Goal: Check status: Check status

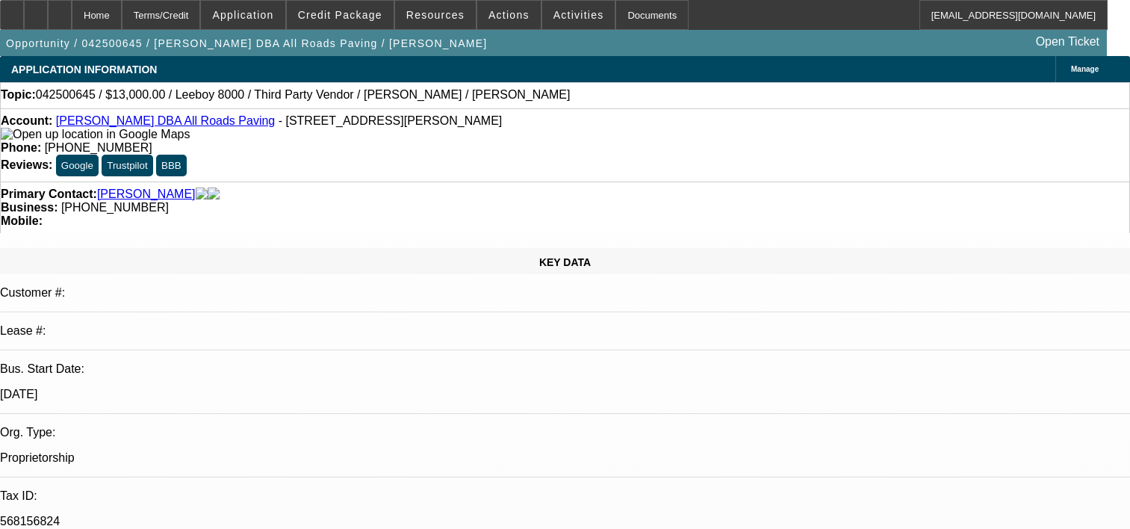
select select "0"
select select "3"
select select "0.1"
select select "5"
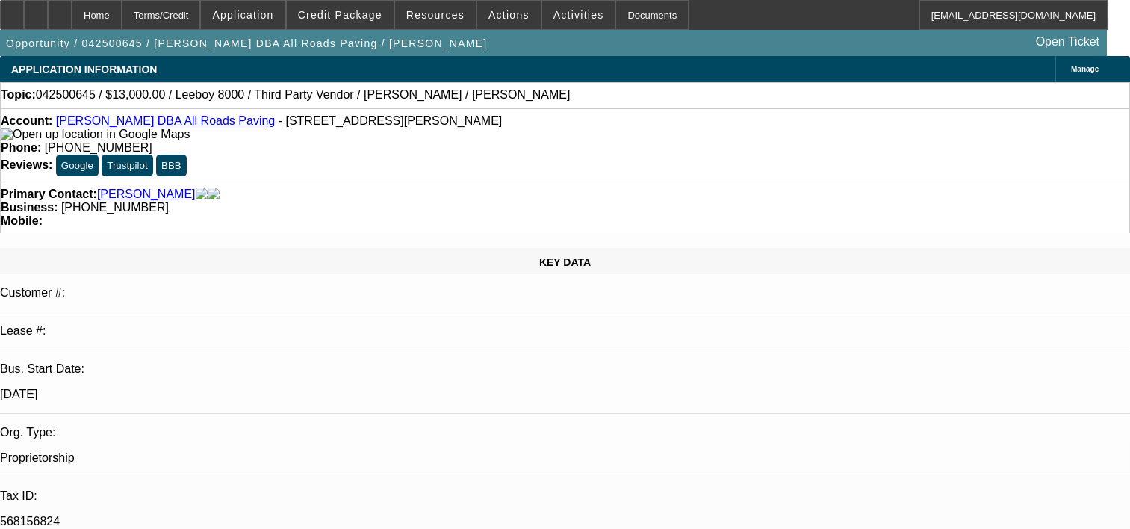
select select "0"
select select "3"
select select "0.1"
select select "5"
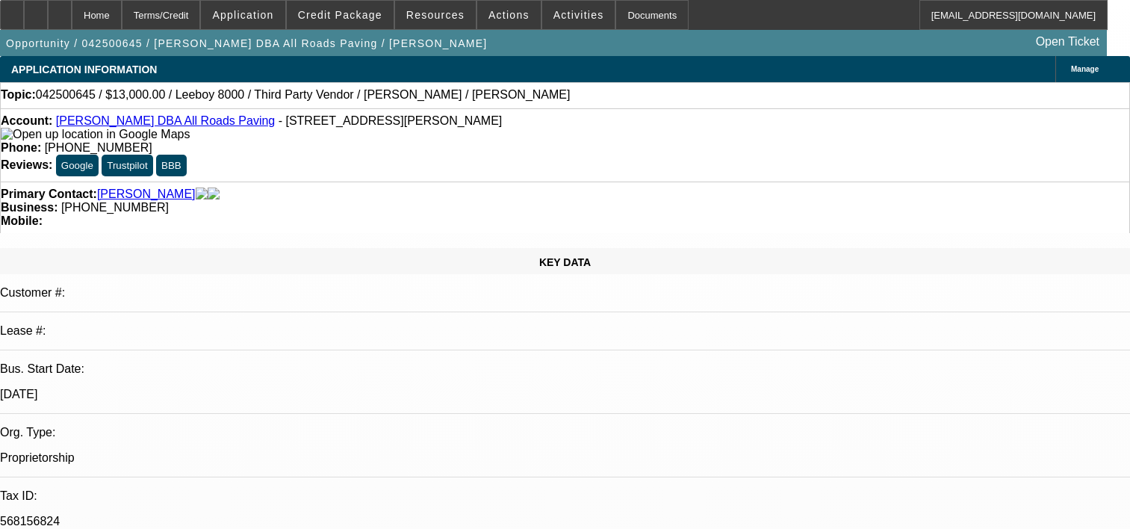
select select "0"
select select "3"
select select "0.1"
select select "5"
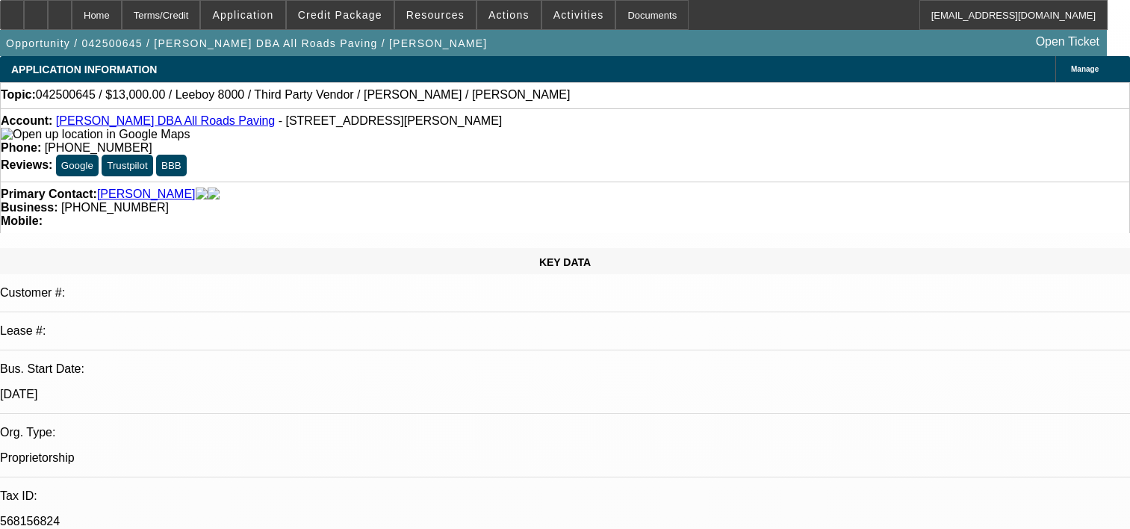
select select "0"
select select "3"
select select "0.1"
select select "5"
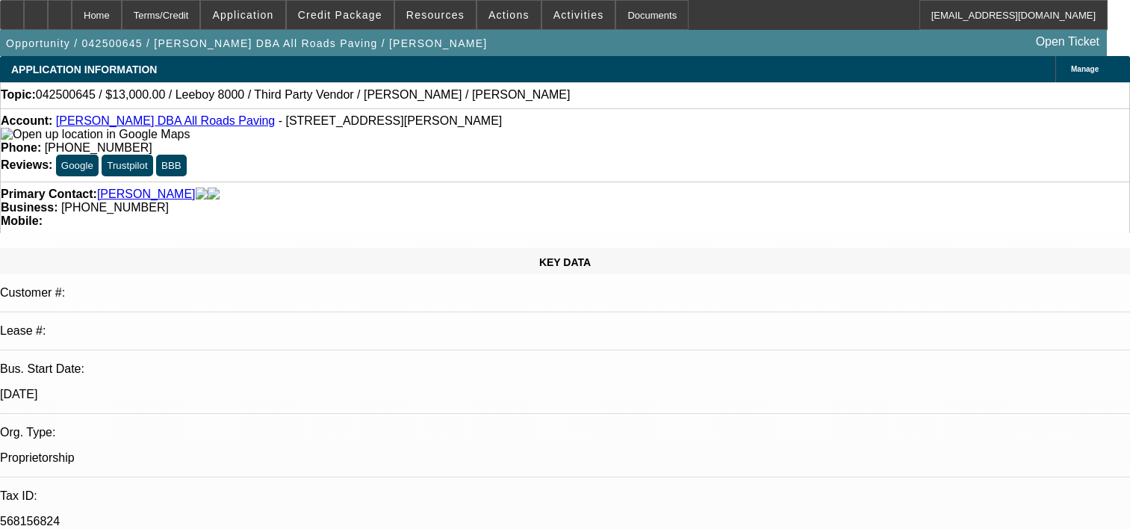
scroll to position [373, 0]
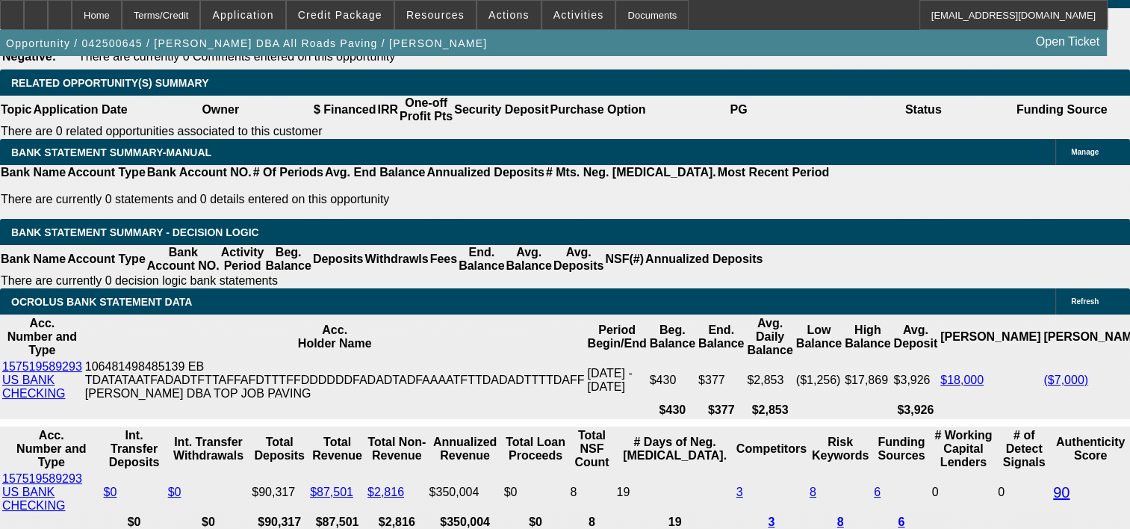
scroll to position [2390, 0]
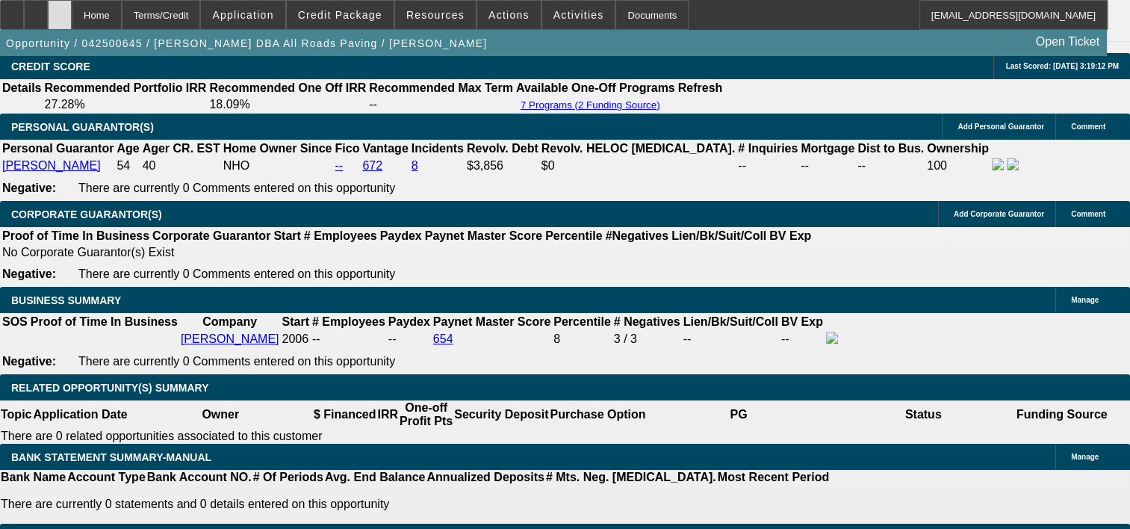
click at [72, 22] on div at bounding box center [60, 15] width 24 height 30
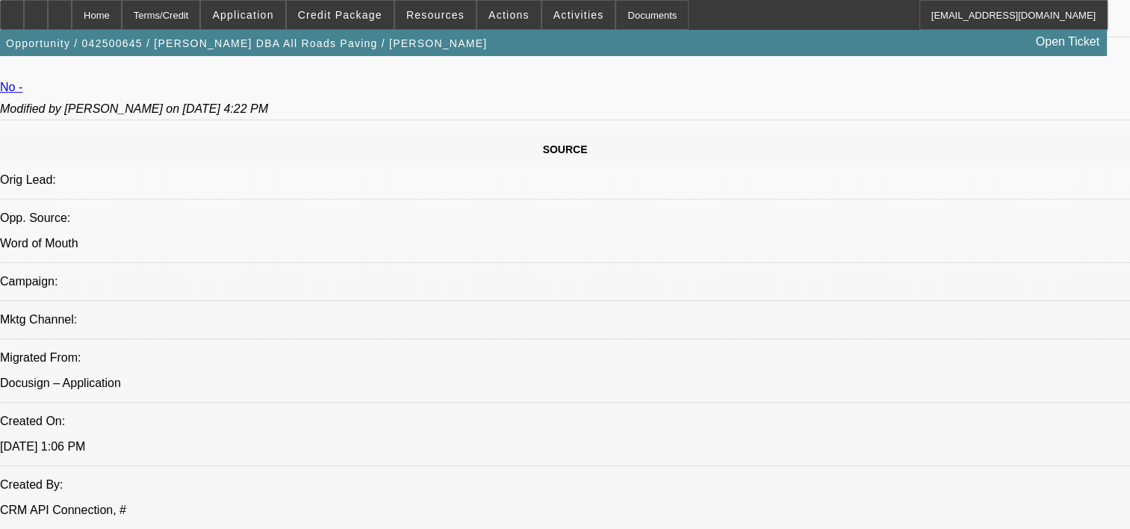
select select "0"
select select "0.1"
select select "0"
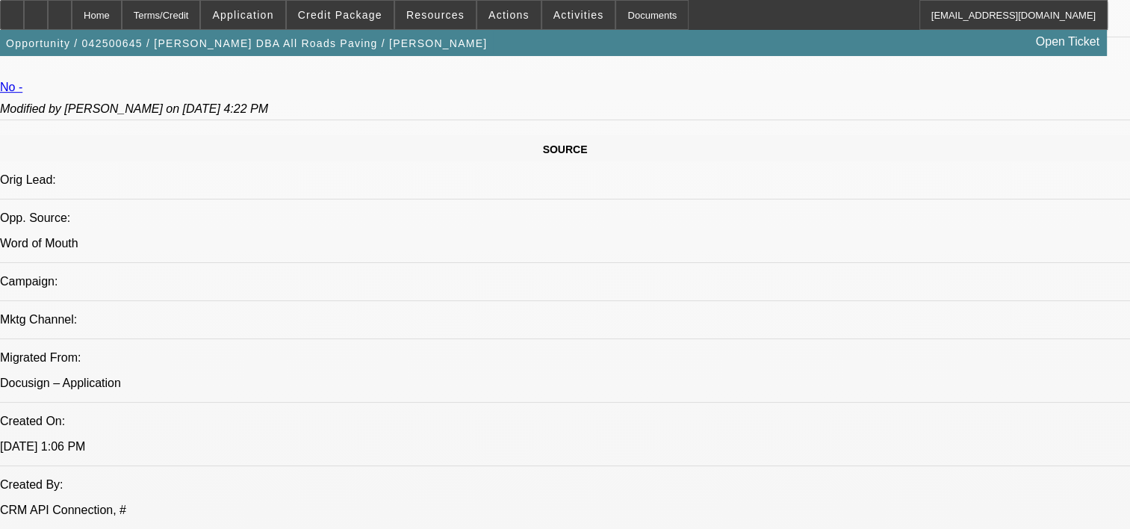
select select "0.1"
select select "0"
select select "0.1"
select select "0"
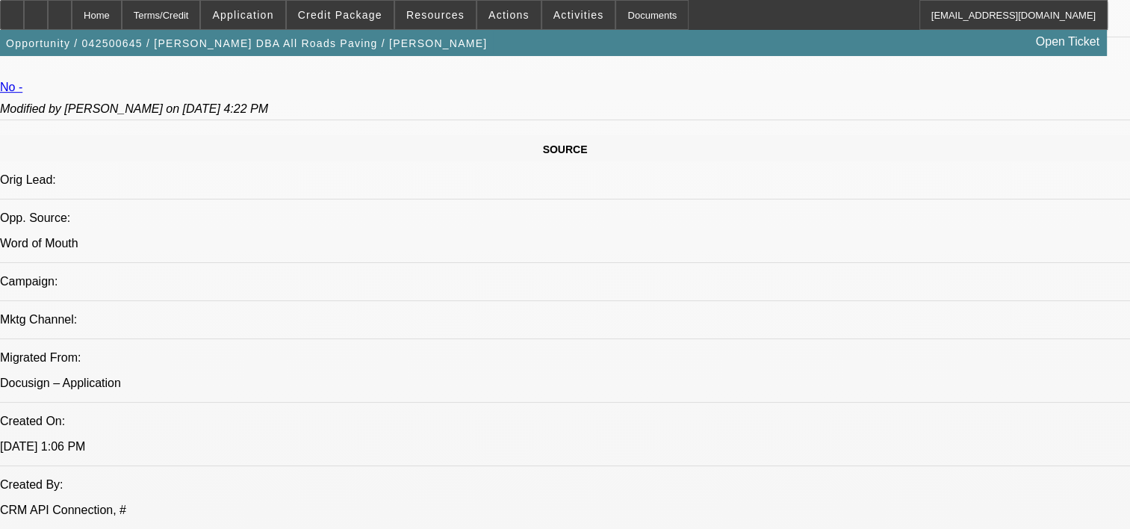
select select "0"
select select "0.1"
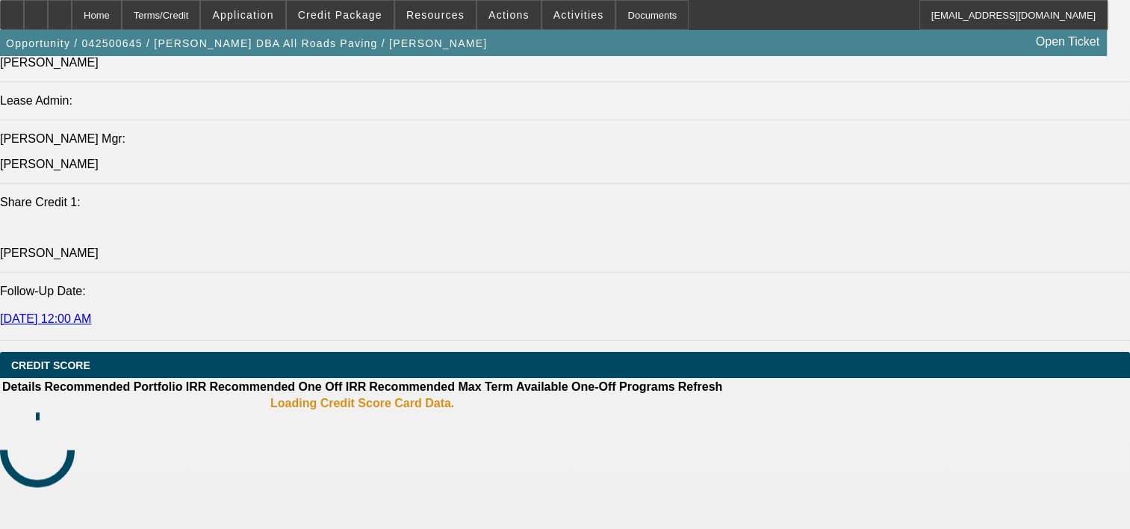
select select "1"
select select "3"
select select "5"
select select "1"
select select "3"
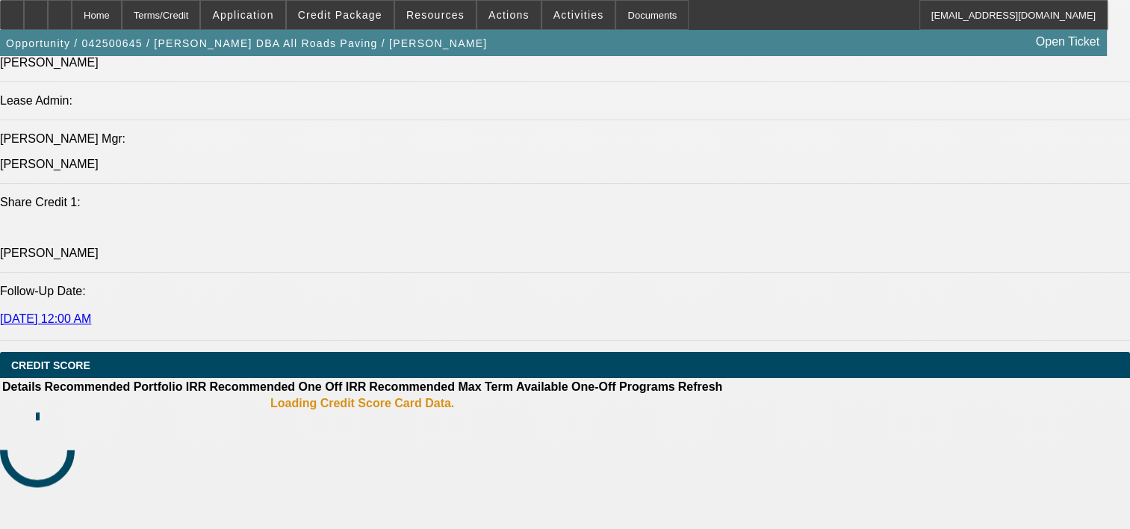
select select "5"
select select "1"
select select "3"
select select "5"
select select "1"
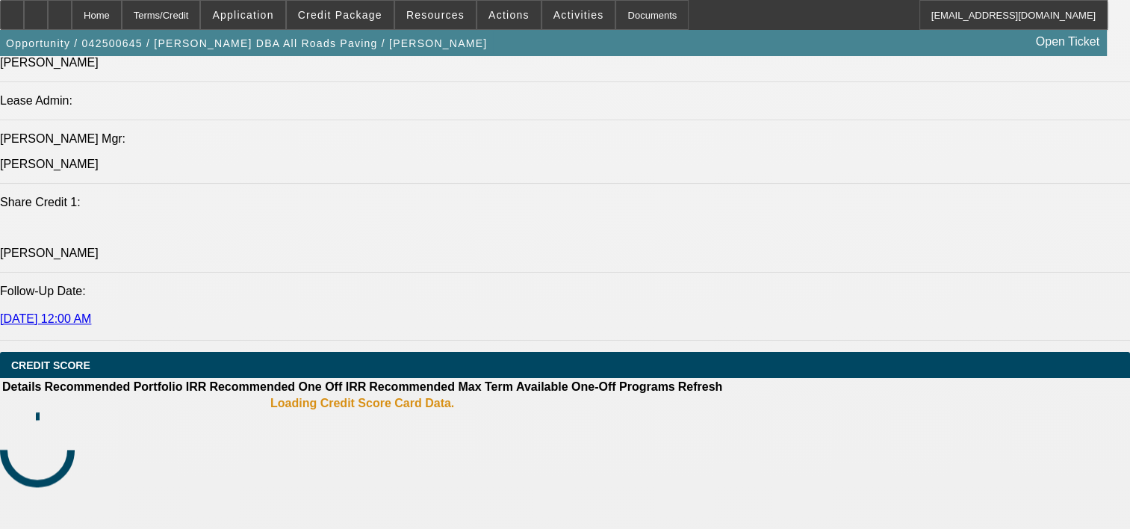
select select "3"
select select "5"
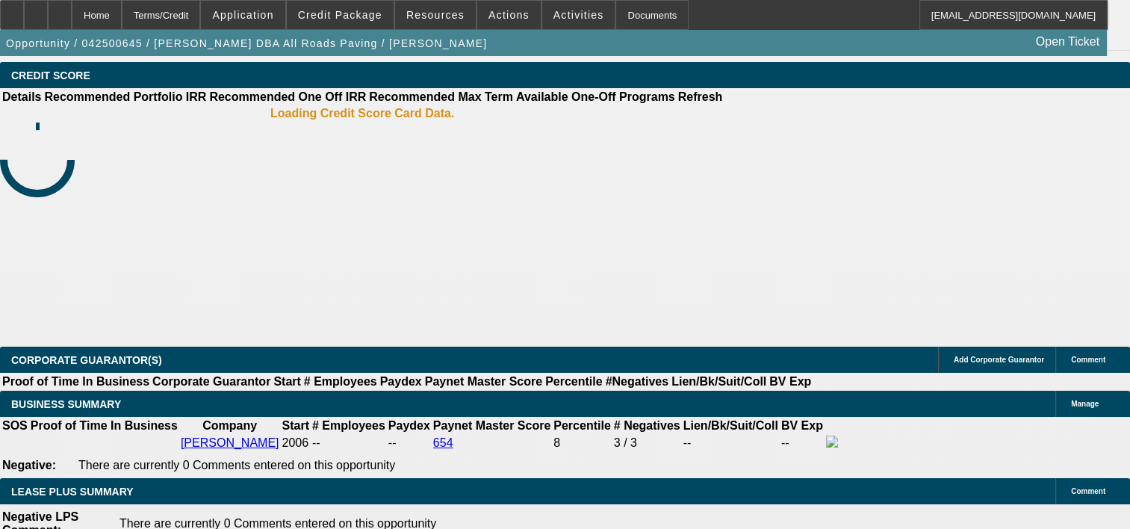
scroll to position [2315, 0]
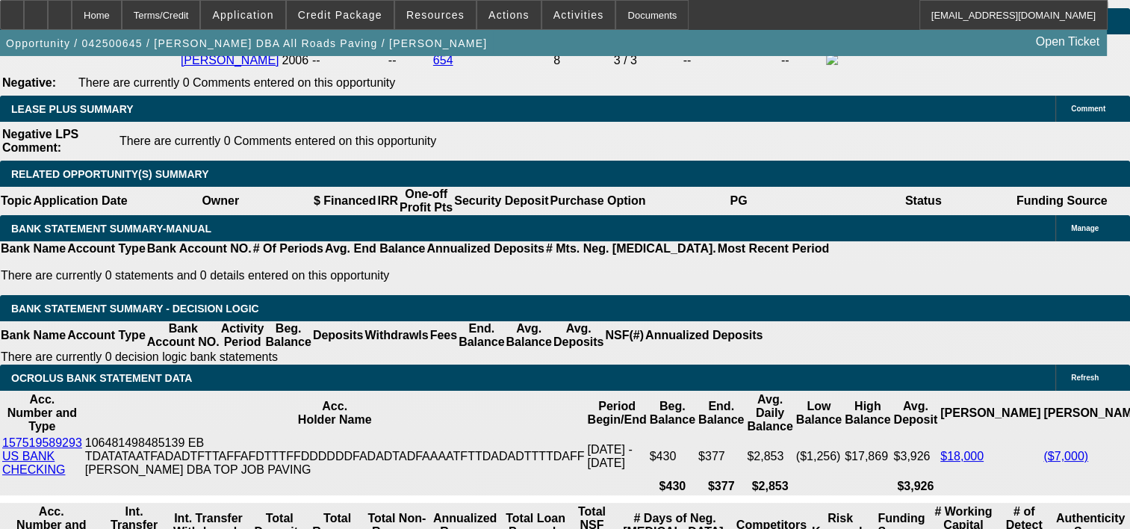
scroll to position [2763, 0]
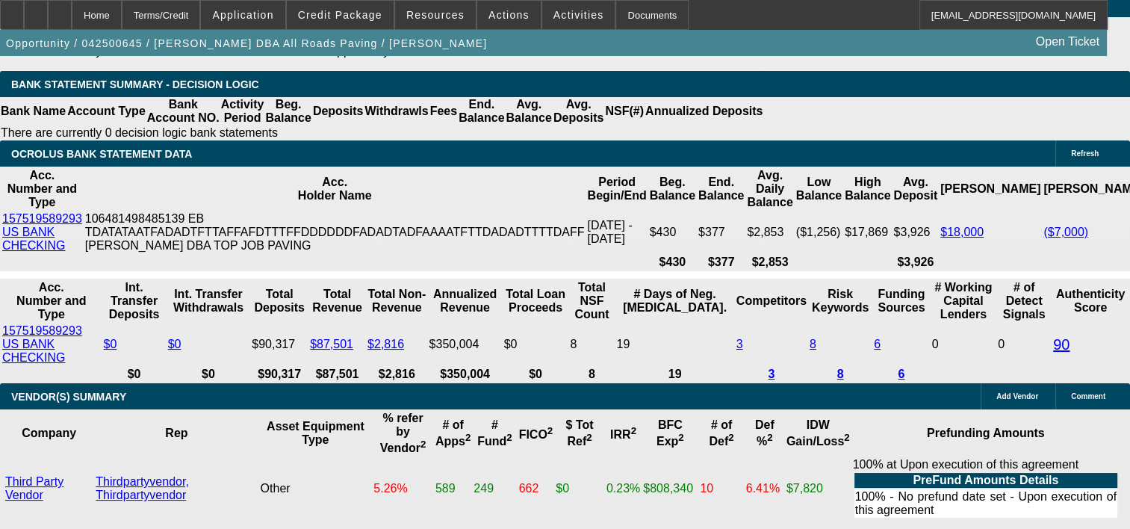
drag, startPoint x: 1046, startPoint y: 210, endPoint x: 1222, endPoint y: 208, distance: 175.5
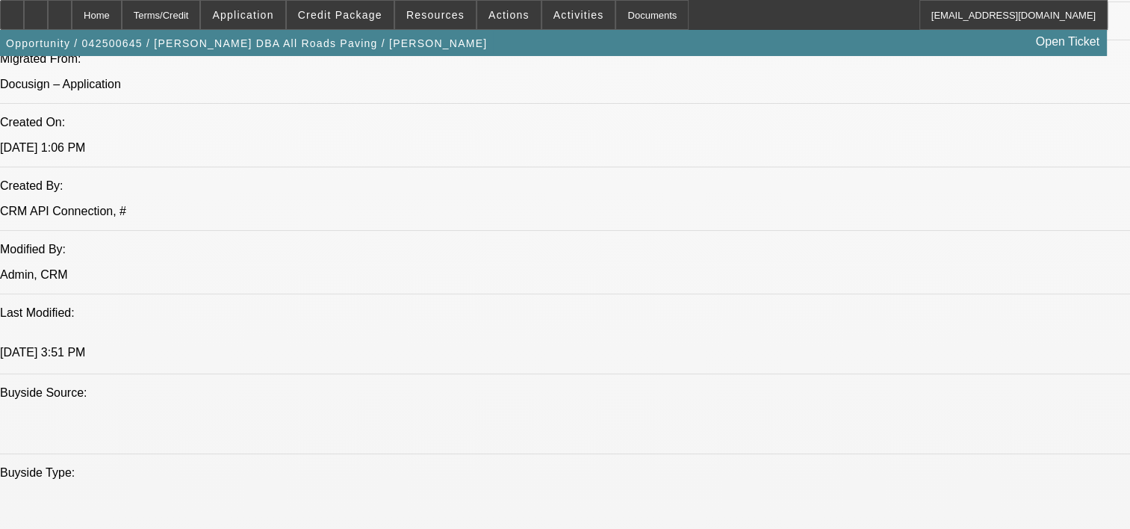
scroll to position [1268, 0]
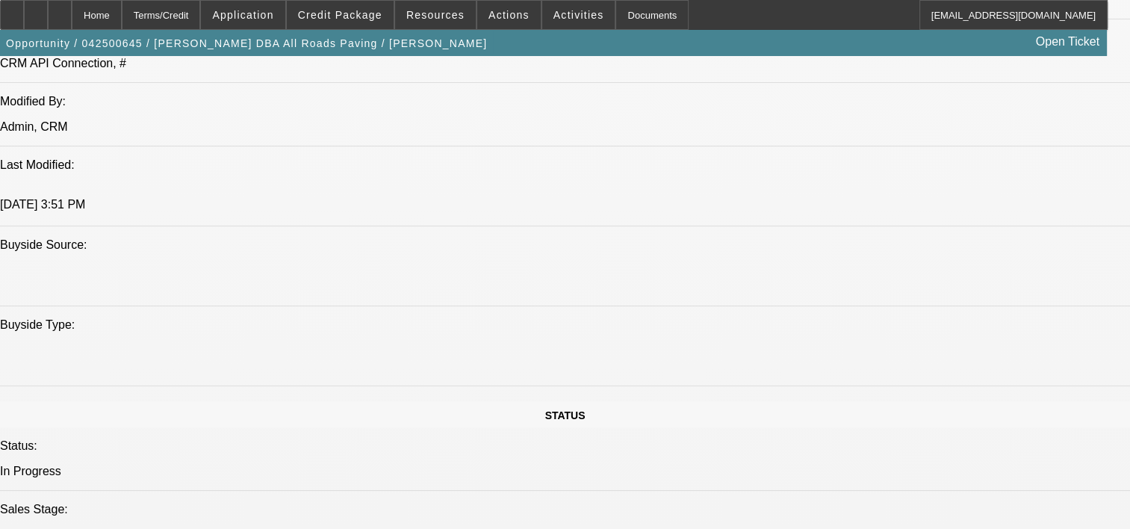
drag, startPoint x: 847, startPoint y: 268, endPoint x: 913, endPoint y: 272, distance: 65.8
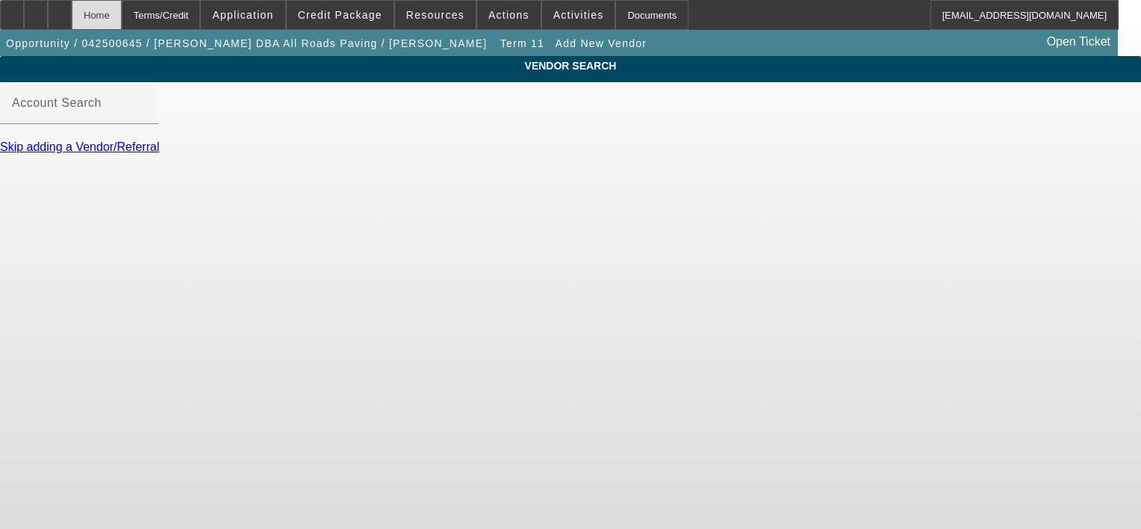
click at [122, 18] on div "Home" at bounding box center [97, 15] width 50 height 30
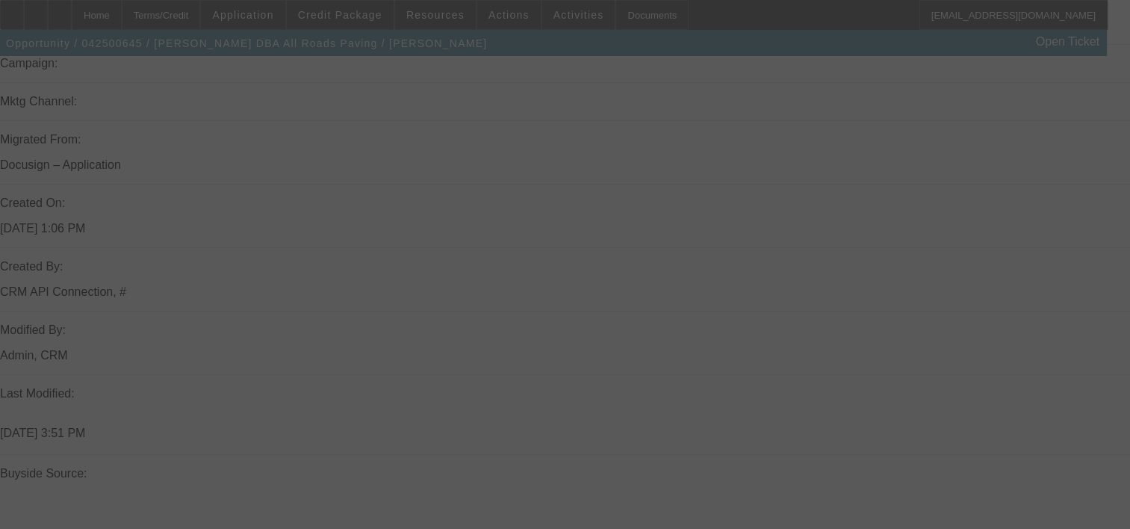
select select "0"
select select "3"
select select "0.1"
select select "5"
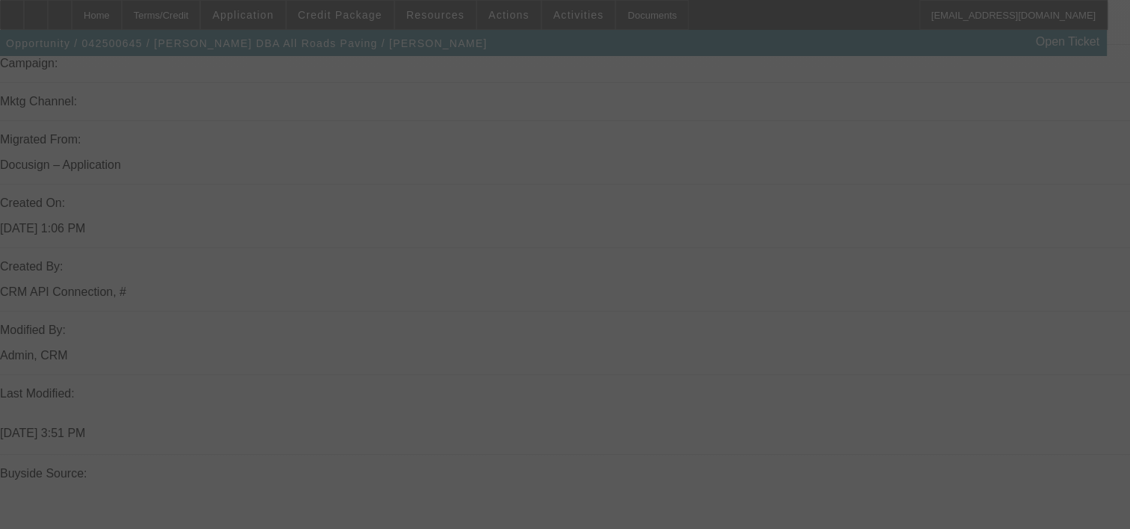
select select "0"
select select "3"
select select "0.1"
select select "5"
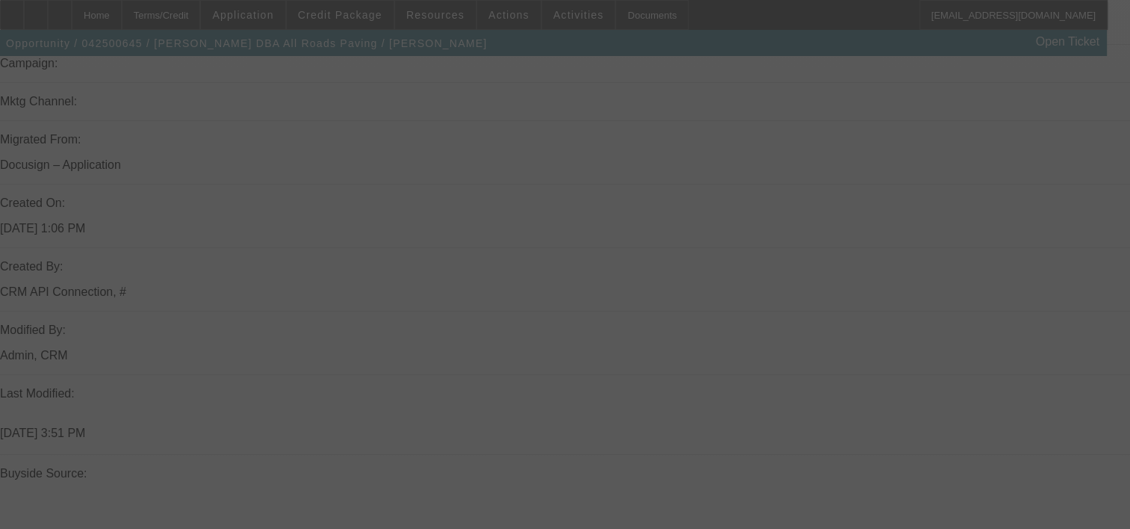
select select "0"
select select "3"
select select "0.1"
select select "5"
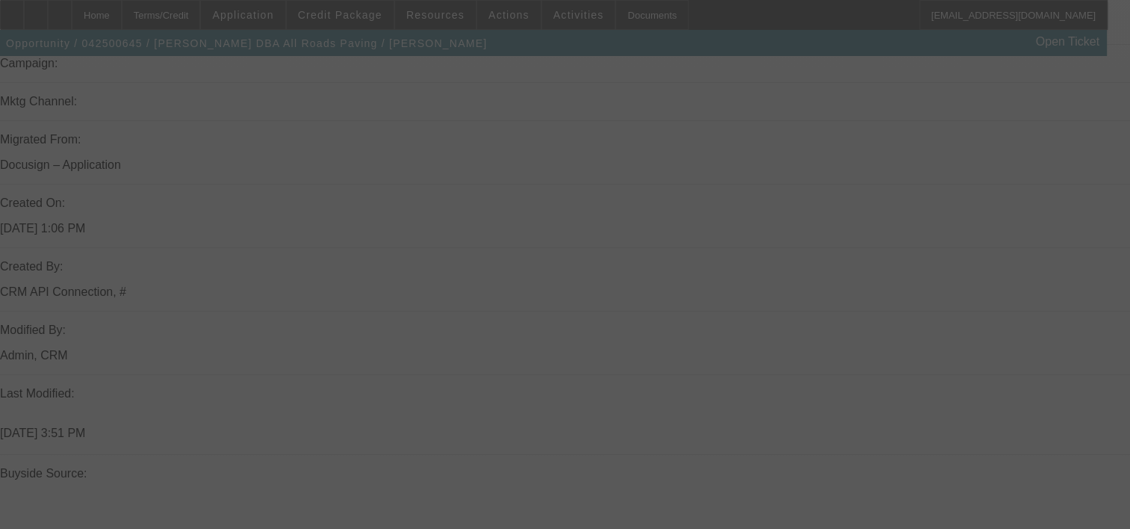
select select "0"
select select "3"
select select "0.1"
select select "5"
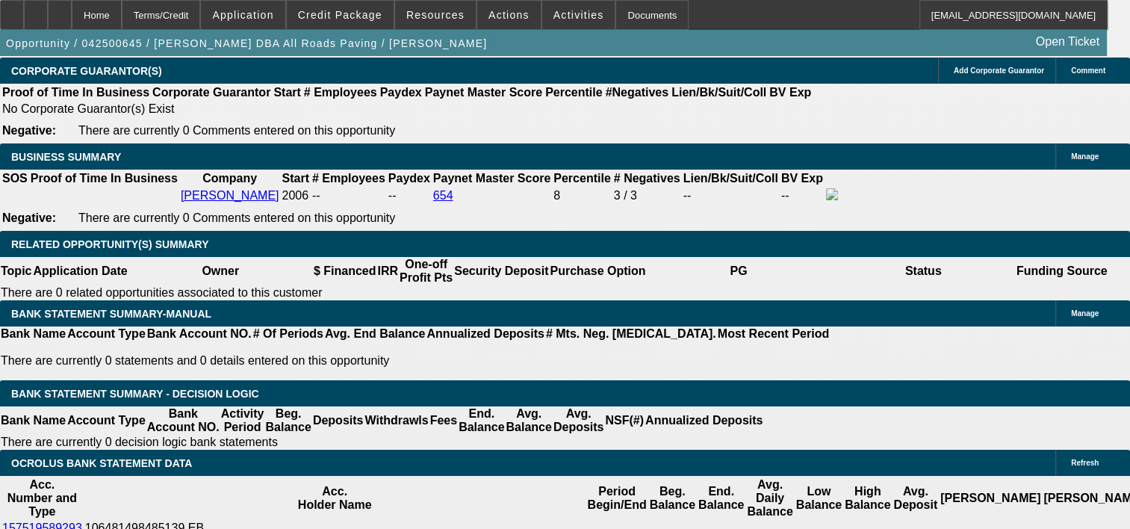
scroll to position [224, 108]
drag, startPoint x: 978, startPoint y: 439, endPoint x: 1117, endPoint y: 451, distance: 139.4
drag, startPoint x: 1118, startPoint y: 451, endPoint x: 1031, endPoint y: 445, distance: 87.6
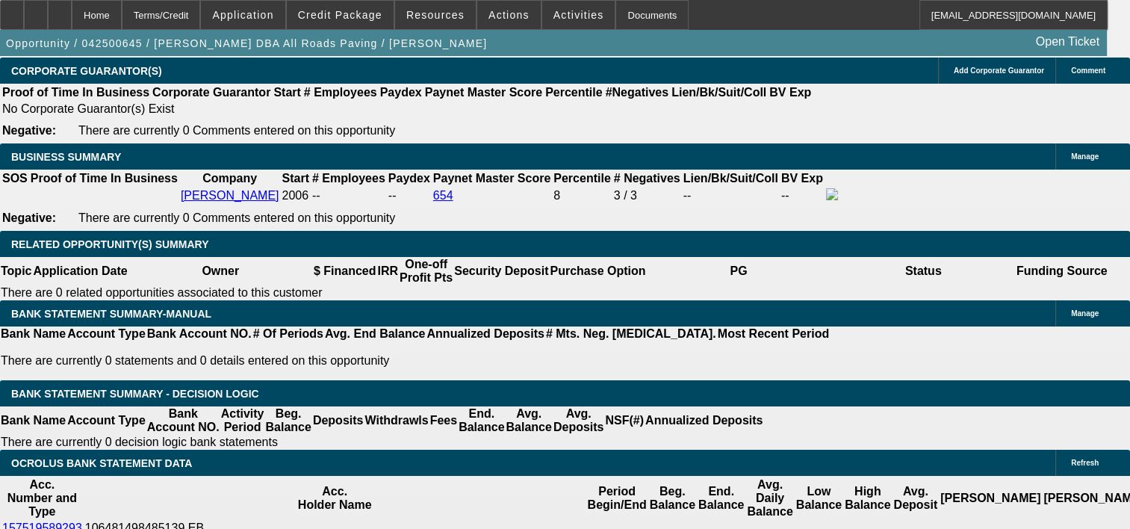
drag, startPoint x: 850, startPoint y: 436, endPoint x: 765, endPoint y: 437, distance: 85.1
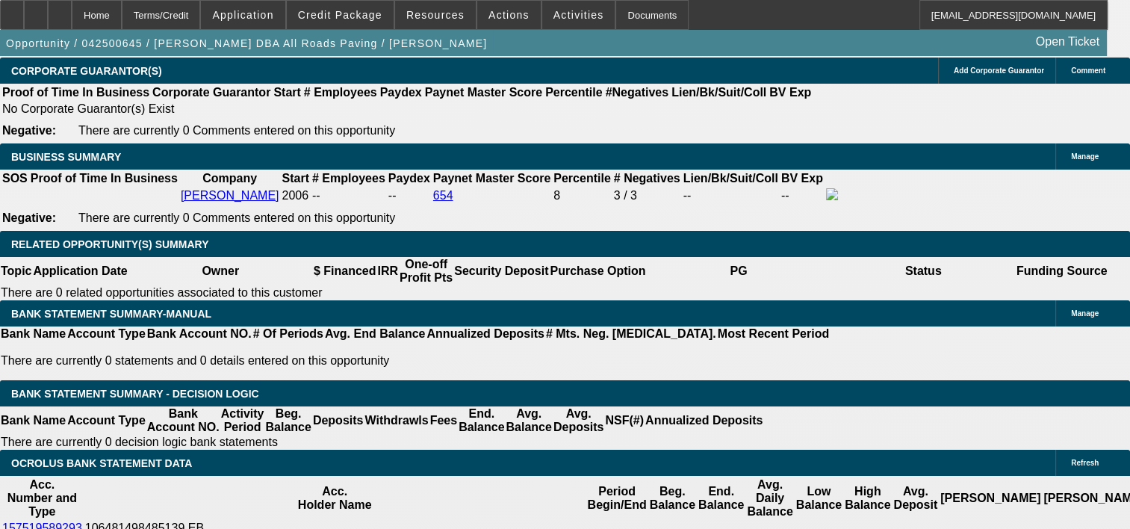
drag, startPoint x: 765, startPoint y: 437, endPoint x: 880, endPoint y: 438, distance: 115.0
drag, startPoint x: 954, startPoint y: 447, endPoint x: 1140, endPoint y: 459, distance: 185.6
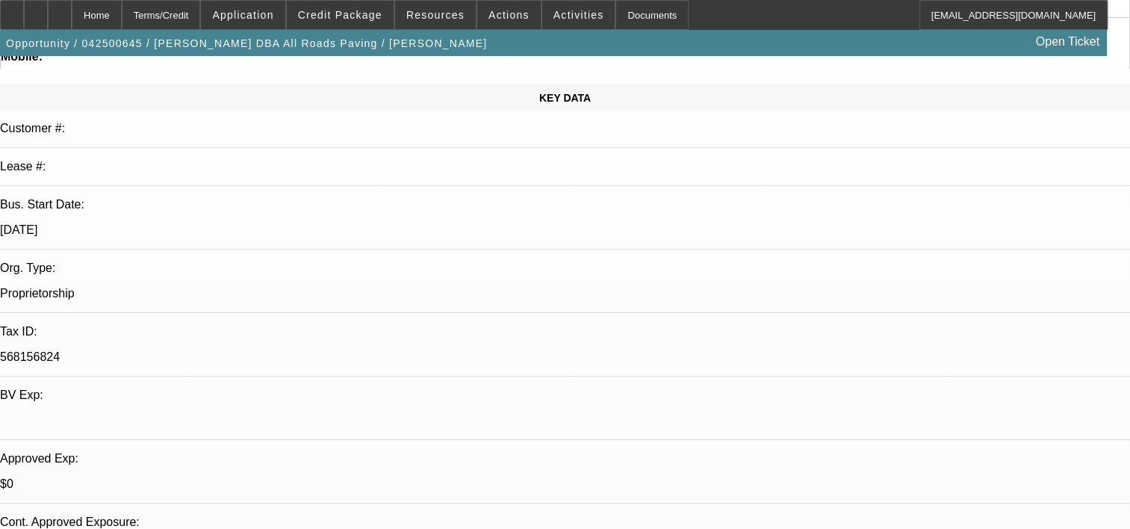
scroll to position [293, 0]
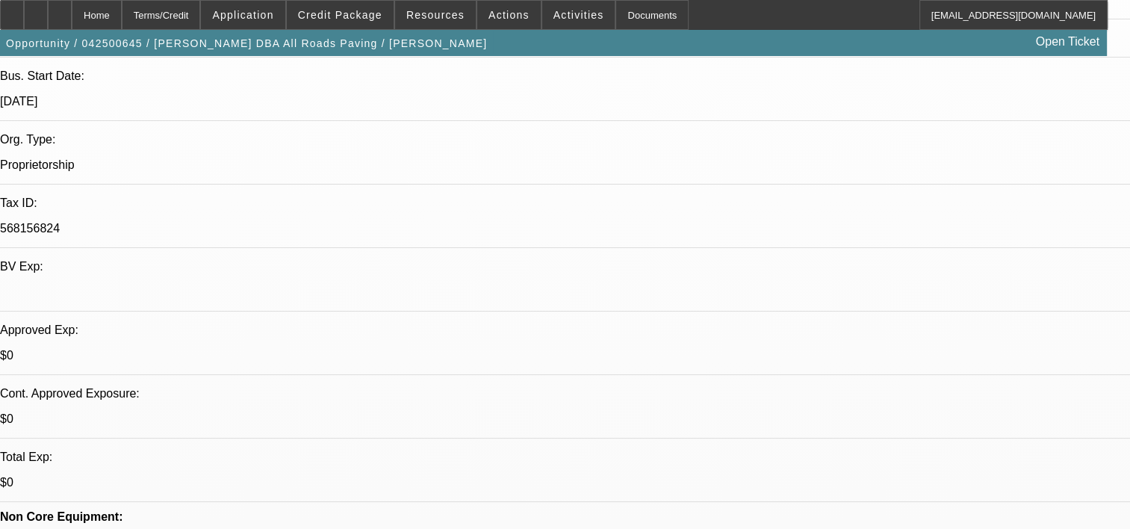
drag, startPoint x: 811, startPoint y: 439, endPoint x: 771, endPoint y: 436, distance: 39.7
drag, startPoint x: 771, startPoint y: 436, endPoint x: 945, endPoint y: 435, distance: 173.3
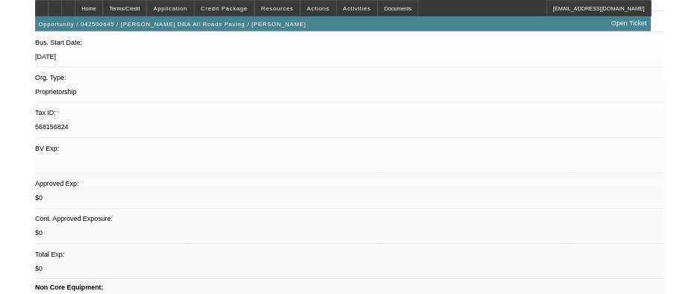
scroll to position [224, 108]
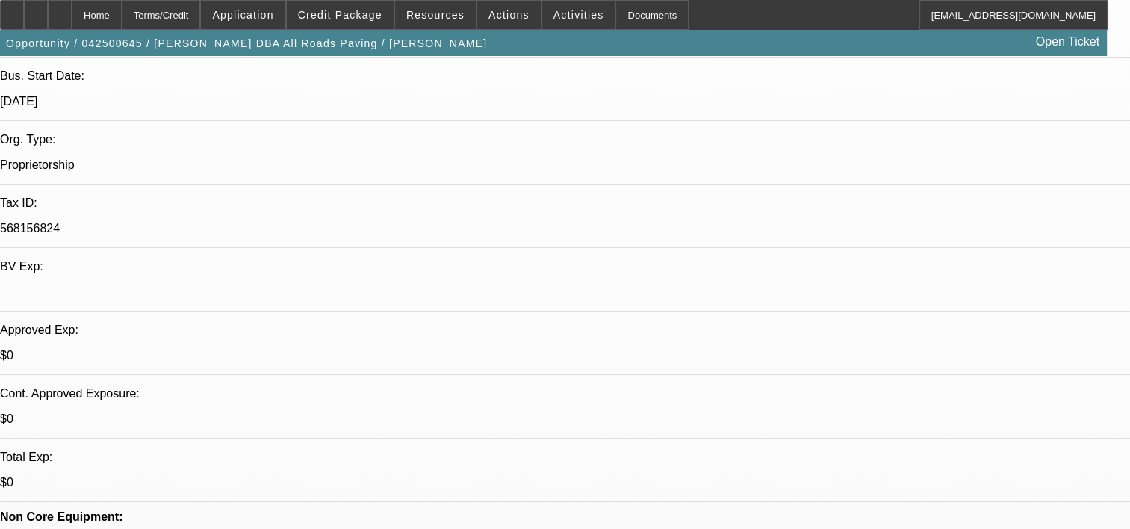
drag, startPoint x: 1052, startPoint y: 435, endPoint x: 1125, endPoint y: 429, distance: 72.6
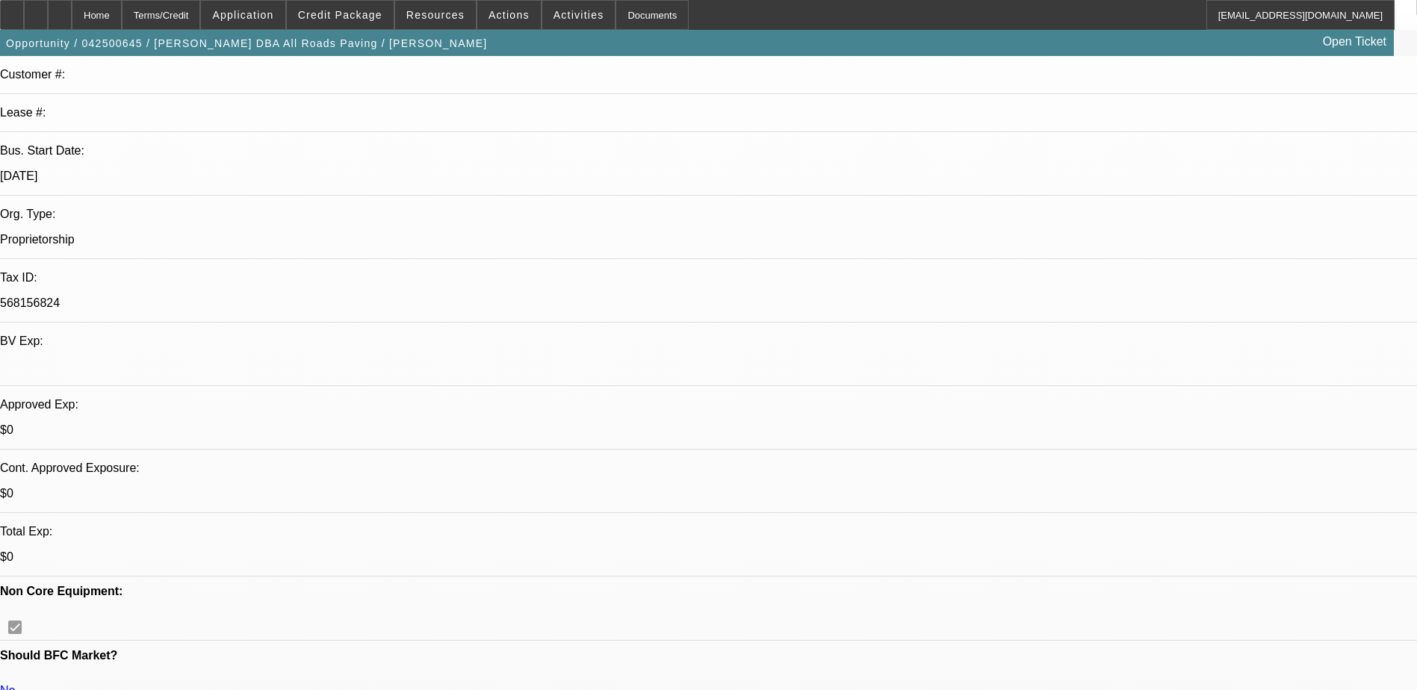
scroll to position [125, 0]
drag, startPoint x: 1263, startPoint y: 615, endPoint x: 1277, endPoint y: 622, distance: 16.0
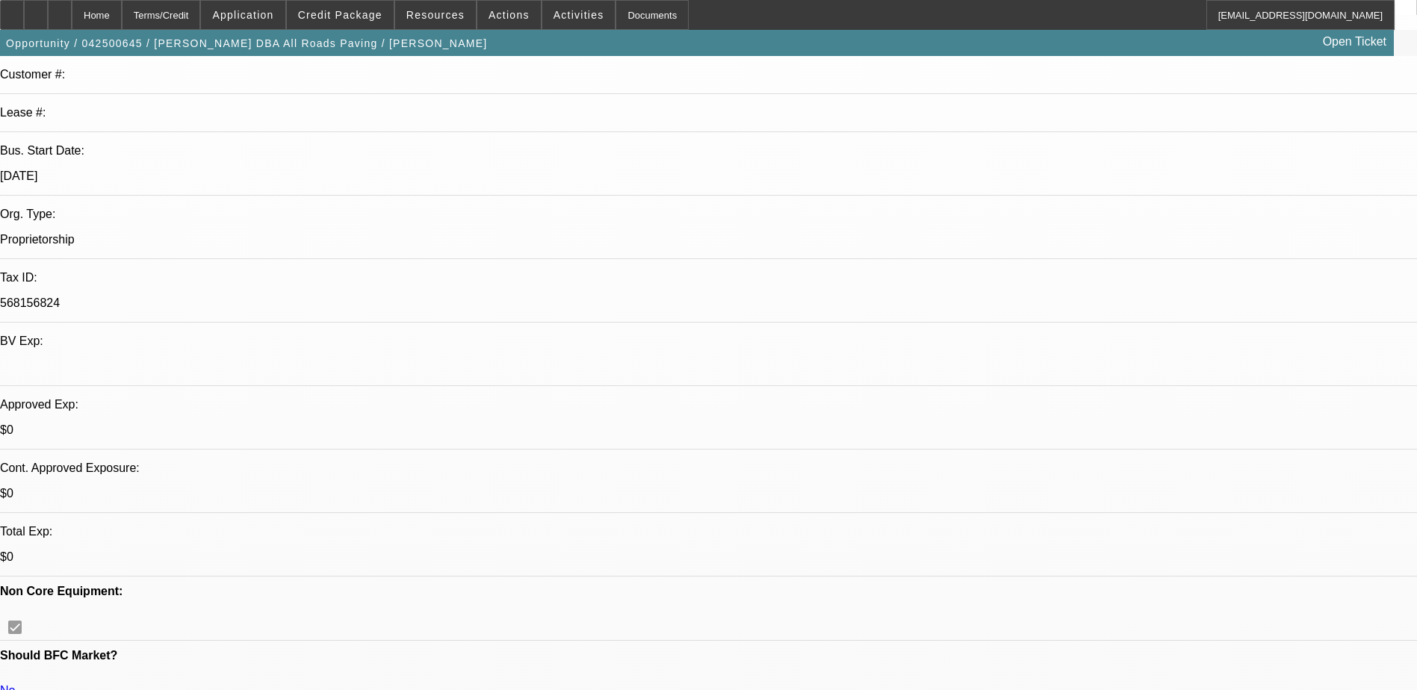
drag, startPoint x: 1308, startPoint y: 632, endPoint x: 1397, endPoint y: 635, distance: 88.2
drag, startPoint x: 1397, startPoint y: 635, endPoint x: 1332, endPoint y: 650, distance: 66.1
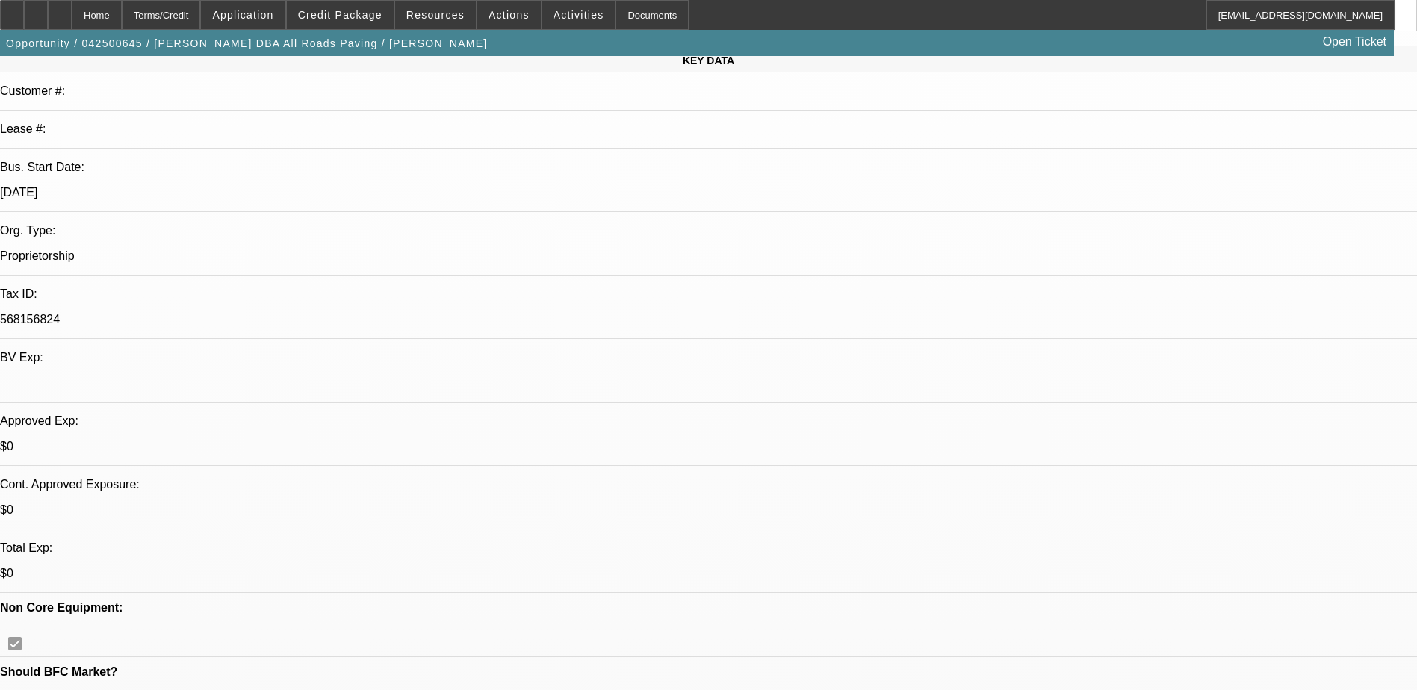
scroll to position [0, 0]
